Goal: Information Seeking & Learning: Find specific fact

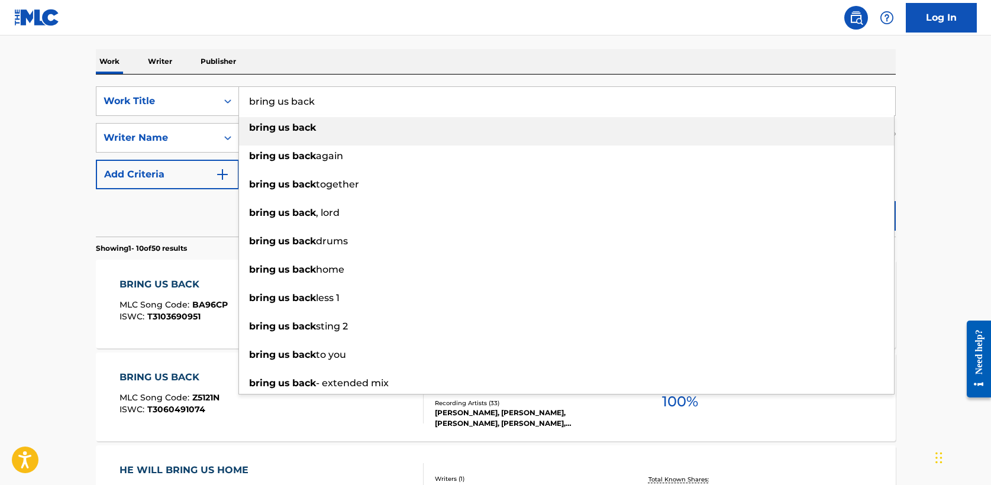
drag, startPoint x: 337, startPoint y: 105, endPoint x: 41, endPoint y: 101, distance: 295.9
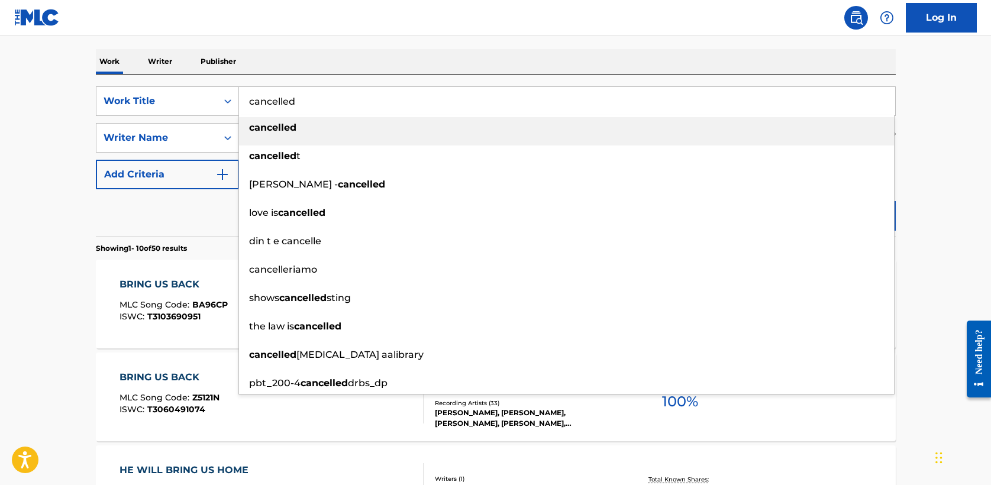
type input "cancelled"
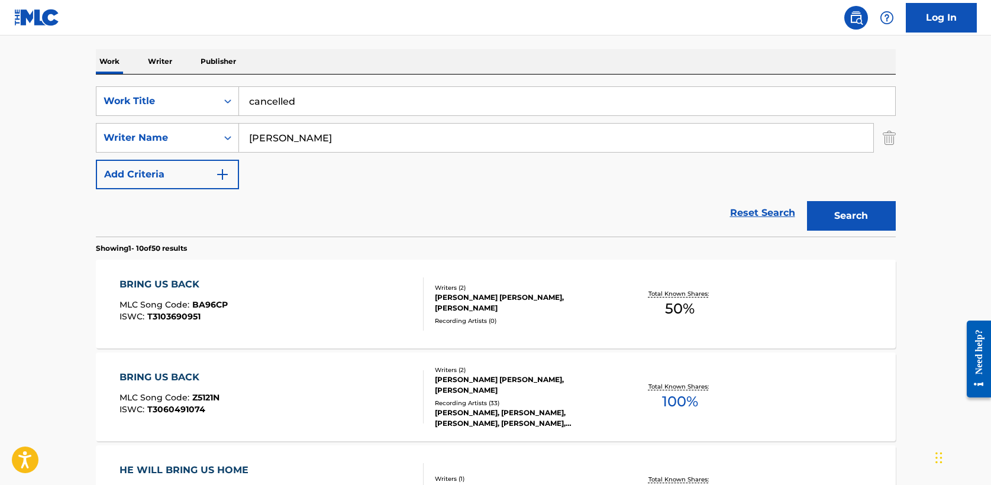
type input "[PERSON_NAME]"
click at [807, 201] on button "Search" at bounding box center [851, 216] width 89 height 30
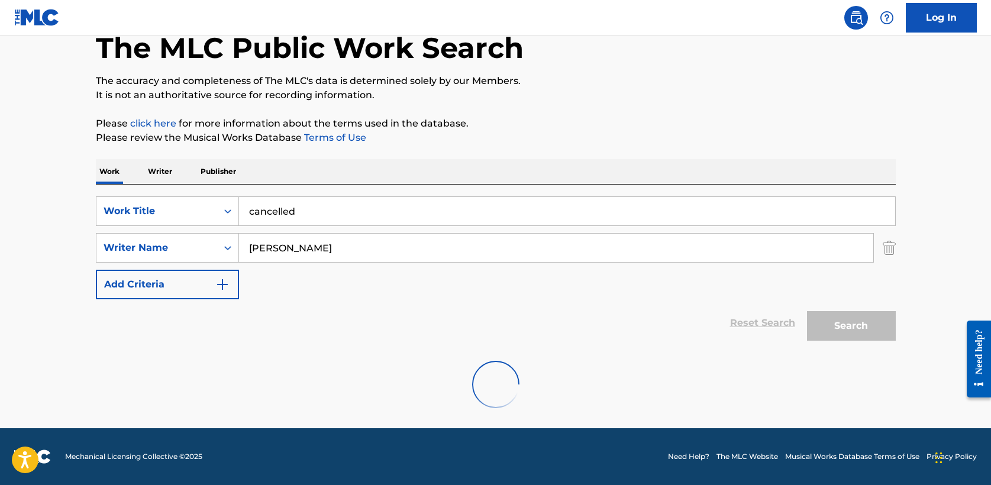
scroll to position [159, 0]
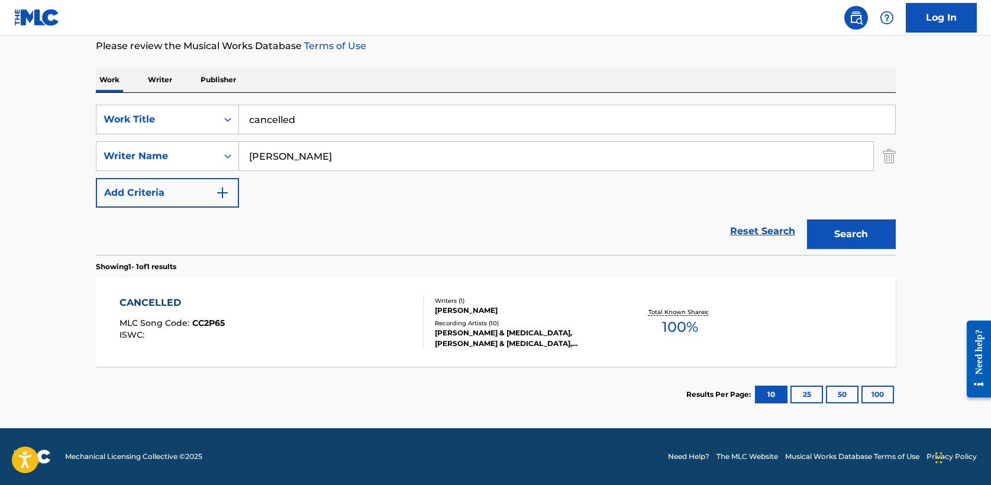
click at [139, 301] on div "CANCELLED" at bounding box center [172, 303] width 105 height 14
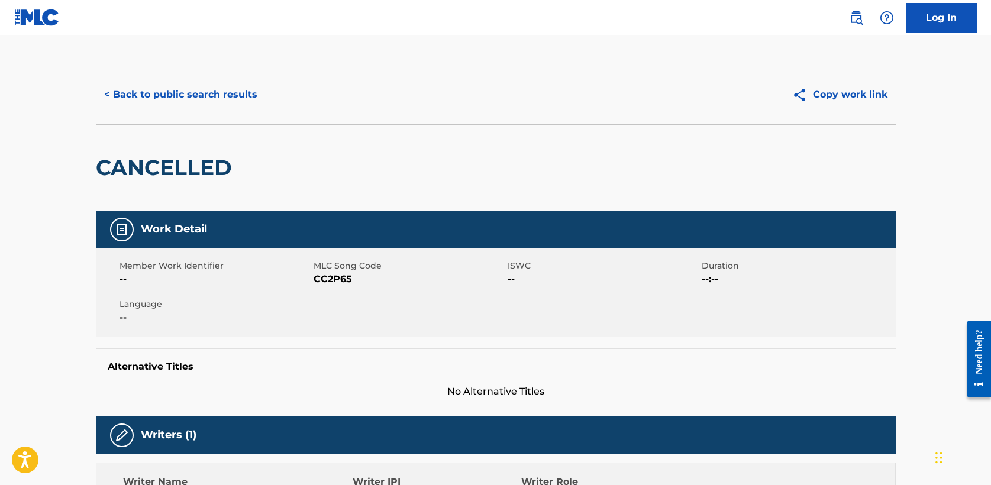
click at [171, 86] on button "< Back to public search results" at bounding box center [181, 95] width 170 height 30
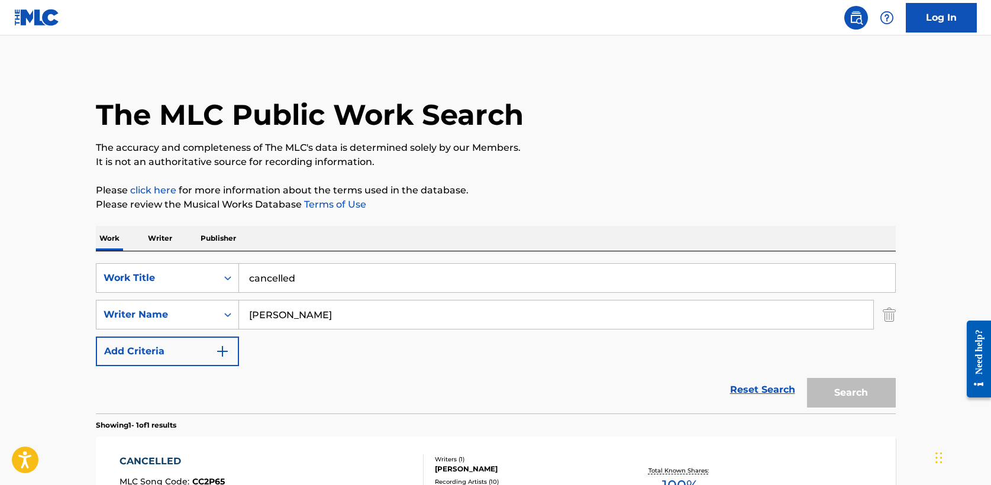
scroll to position [89, 0]
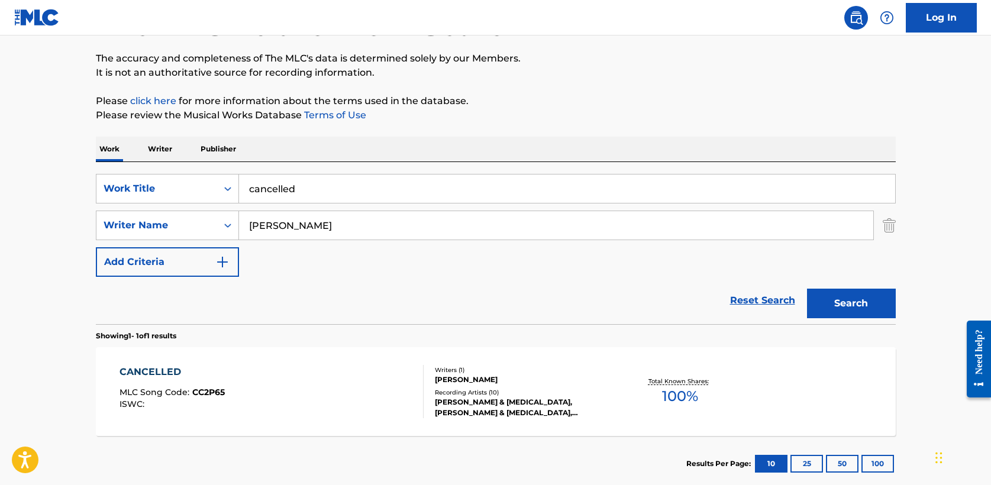
drag, startPoint x: 306, startPoint y: 188, endPoint x: 68, endPoint y: 186, distance: 237.9
click at [68, 186] on main "The MLC Public Work Search The accuracy and completeness of The MLC's data is d…" at bounding box center [495, 222] width 991 height 552
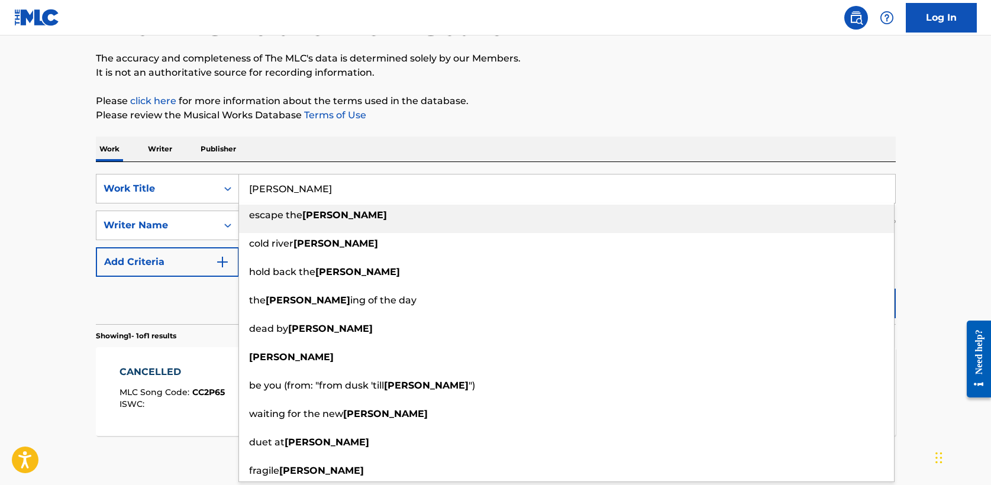
type input "[PERSON_NAME]"
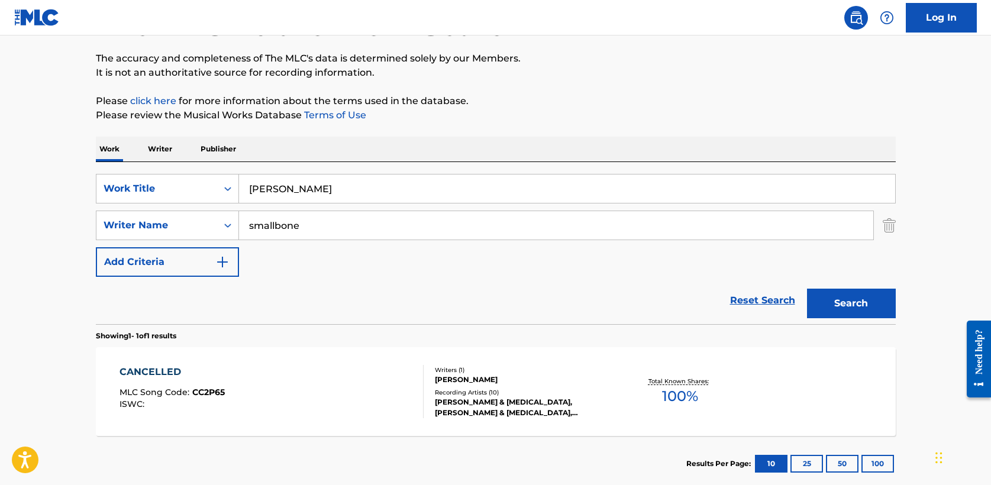
type input "smallbone"
click at [807, 289] on button "Search" at bounding box center [851, 304] width 89 height 30
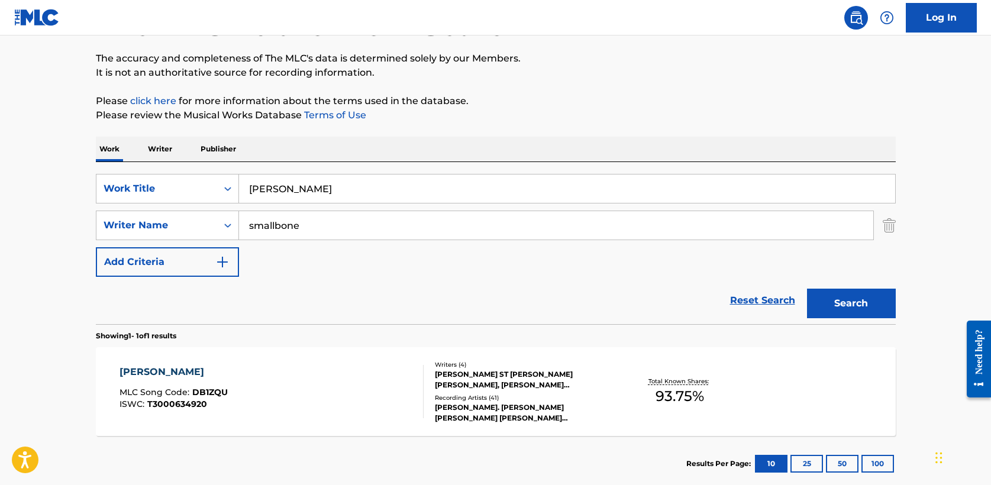
click at [146, 370] on div "[PERSON_NAME]" at bounding box center [174, 372] width 108 height 14
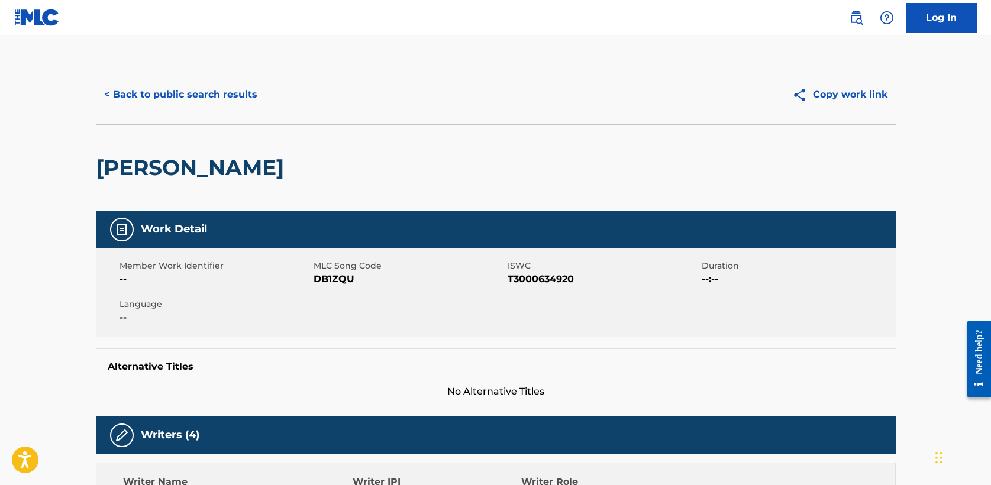
click at [161, 99] on button "< Back to public search results" at bounding box center [181, 95] width 170 height 30
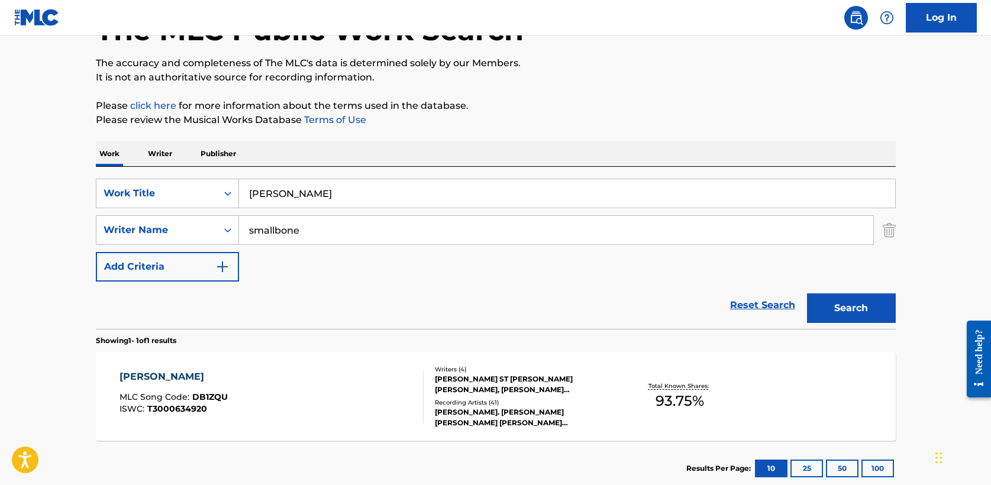
drag, startPoint x: 306, startPoint y: 196, endPoint x: 75, endPoint y: 195, distance: 231.4
click at [75, 195] on main "The MLC Public Work Search The accuracy and completeness of The MLC's data is d…" at bounding box center [495, 227] width 991 height 552
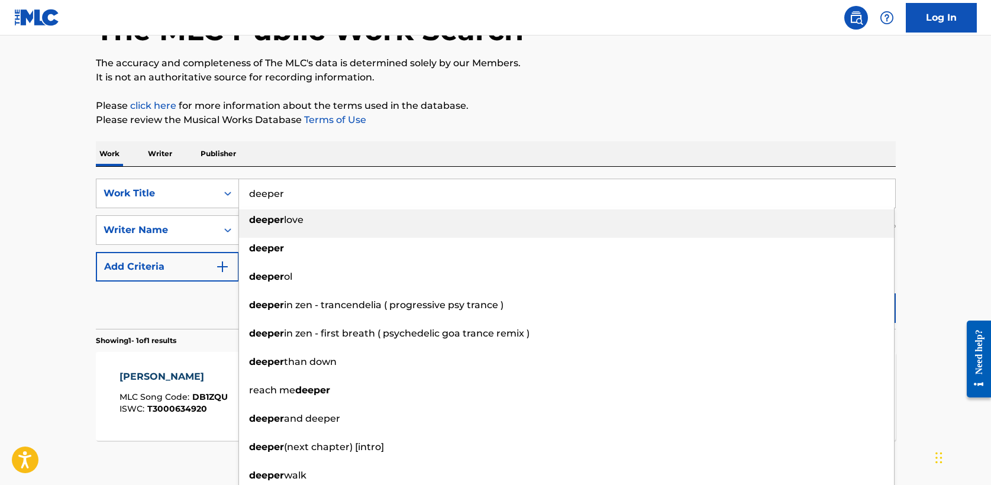
type input "deeper"
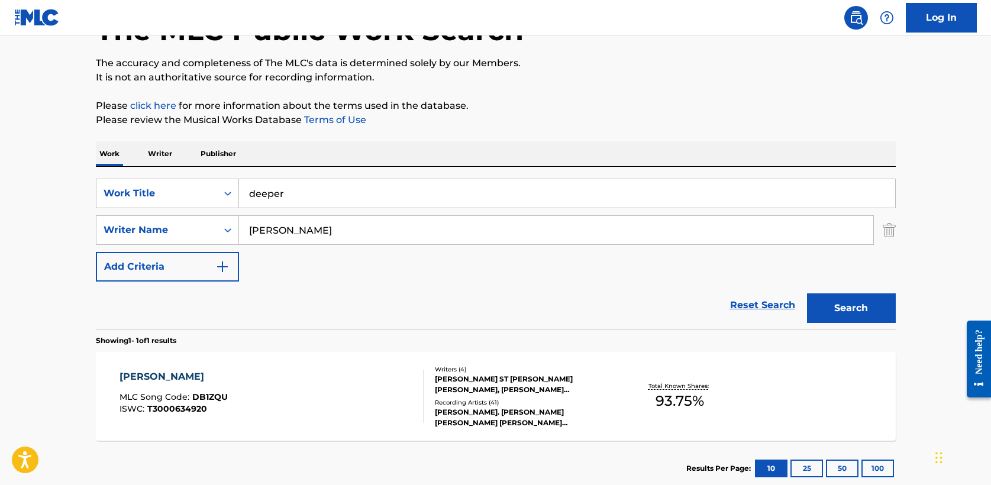
type input "[PERSON_NAME]"
click at [807, 294] on button "Search" at bounding box center [851, 309] width 89 height 30
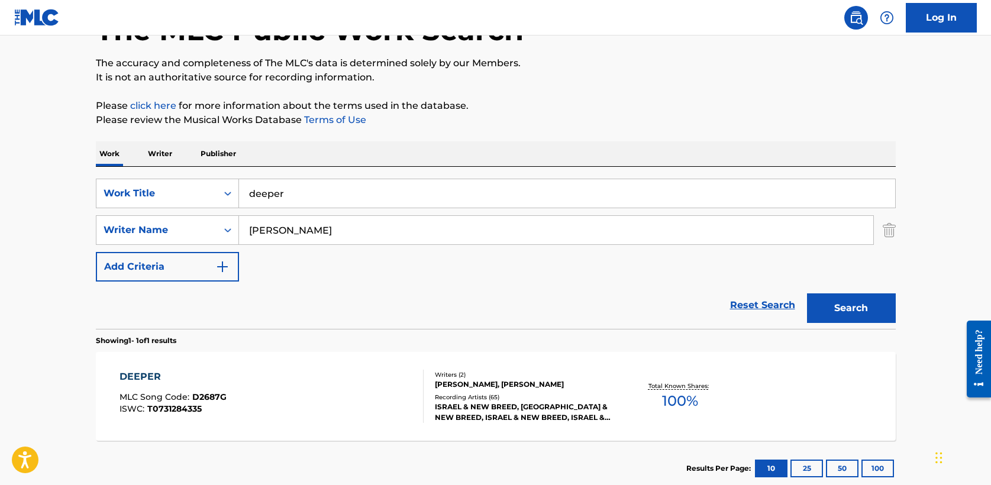
click at [154, 370] on div "DEEPER" at bounding box center [173, 377] width 107 height 14
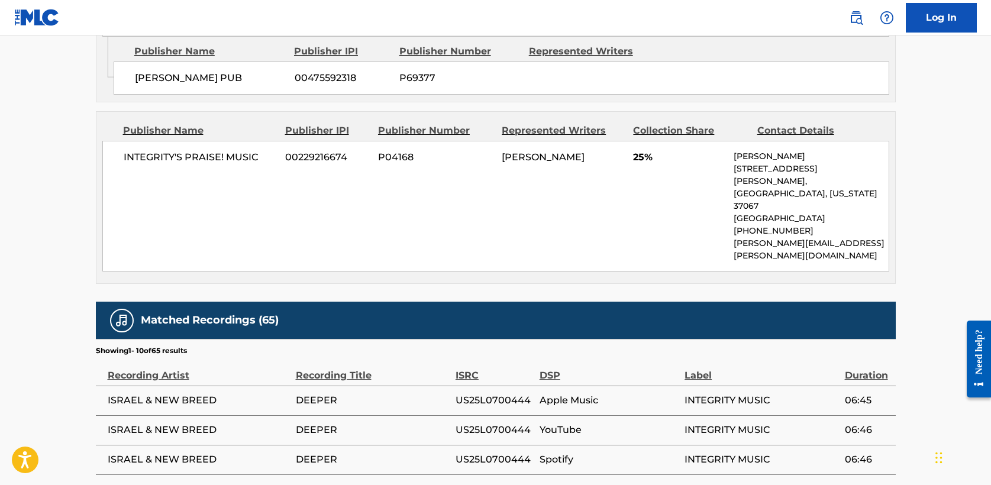
scroll to position [1010, 0]
